Goal: Task Accomplishment & Management: Manage account settings

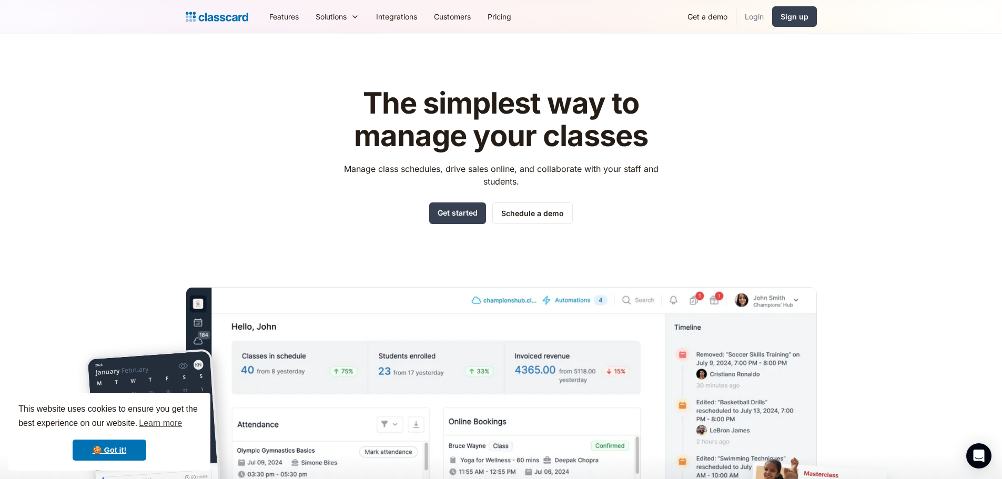
click at [746, 16] on link "Login" at bounding box center [755, 17] width 36 height 24
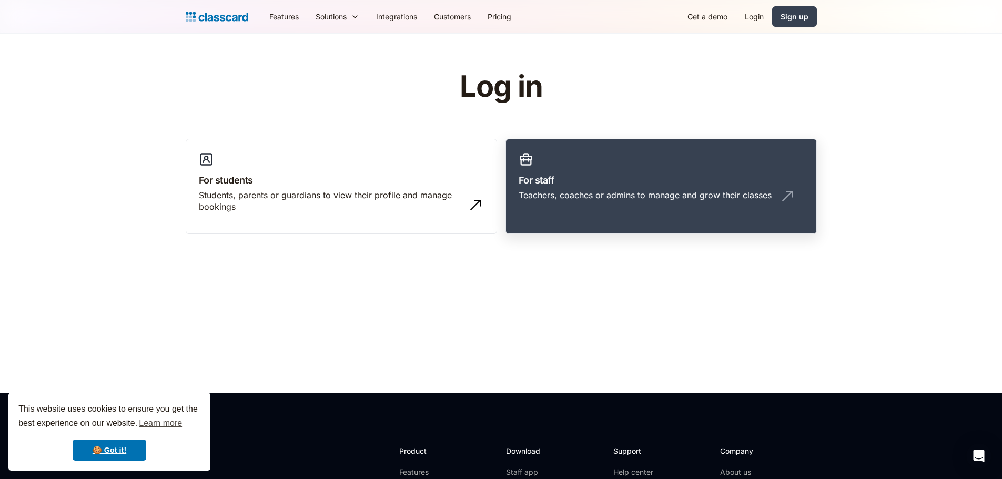
click at [617, 196] on div "Teachers, coaches or admins to manage and grow their classes" at bounding box center [645, 195] width 253 height 12
